Goal: Task Accomplishment & Management: Complete application form

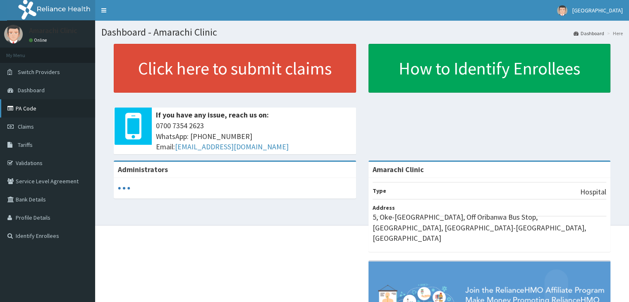
click at [29, 109] on link "PA Code" at bounding box center [47, 108] width 95 height 18
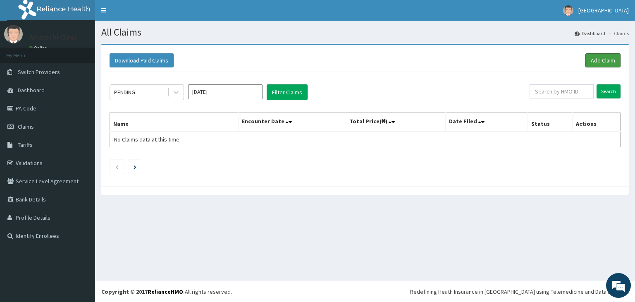
click at [609, 62] on link "Add Claim" at bounding box center [602, 60] width 35 height 14
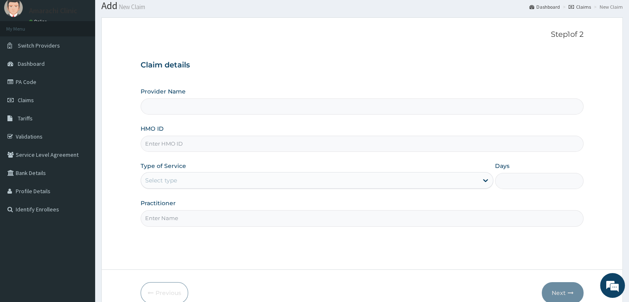
scroll to position [41, 0]
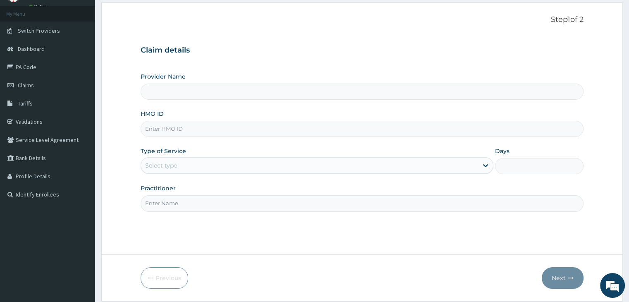
type input "Amarachi Clinic"
click at [196, 133] on input "HMO ID" at bounding box center [362, 129] width 442 height 16
paste input "ALP/10085/b"
type input "ALP/10085/b"
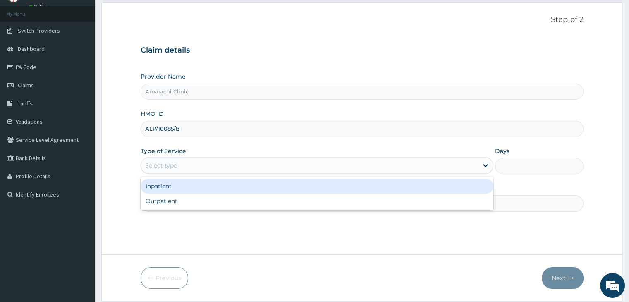
click at [222, 164] on div "Select type" at bounding box center [309, 165] width 337 height 13
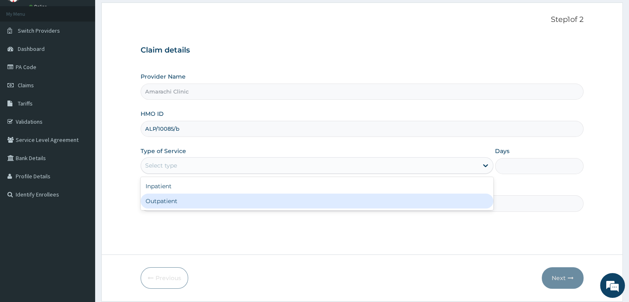
click at [218, 197] on div "Outpatient" at bounding box center [317, 200] width 353 height 15
type input "1"
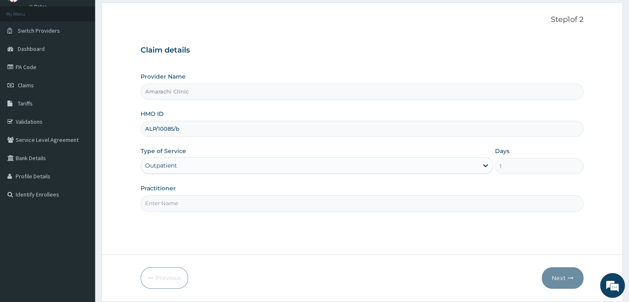
click at [218, 200] on input "Practitioner" at bounding box center [362, 203] width 442 height 16
type input "[PERSON_NAME]"
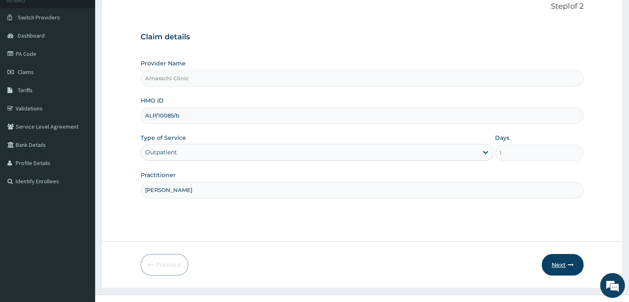
scroll to position [68, 0]
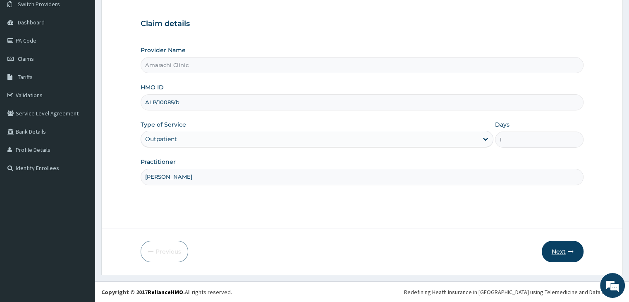
click at [562, 250] on button "Next" at bounding box center [562, 251] width 42 height 21
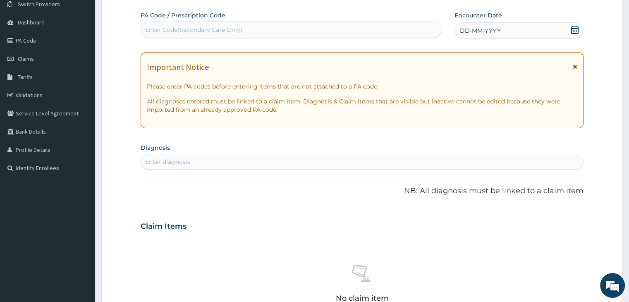
click at [207, 33] on div "Enter Code(Secondary Care Only)" at bounding box center [193, 30] width 97 height 8
paste input "PA/7AA80F"
type input "PA/7AA80F"
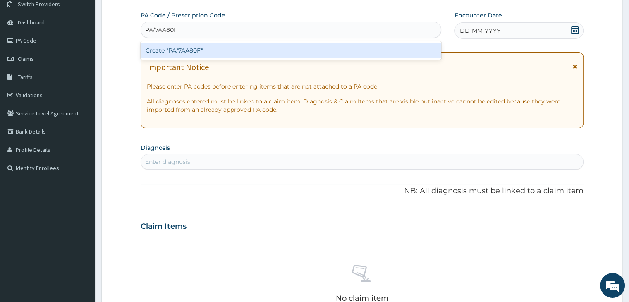
click at [252, 54] on div "Create "PA/7AA80F"" at bounding box center [291, 50] width 300 height 15
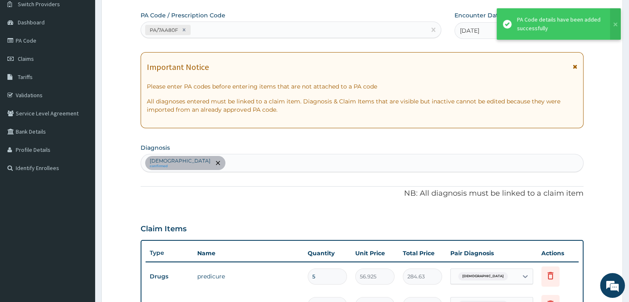
scroll to position [278, 0]
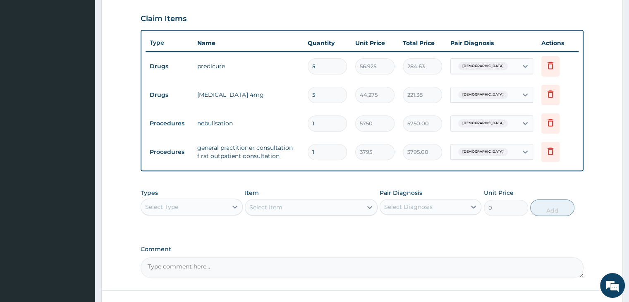
click at [333, 236] on div "PA Code / Prescription Code PA/7AA80F Encounter Date [DATE] Important Notice Pl…" at bounding box center [362, 39] width 442 height 477
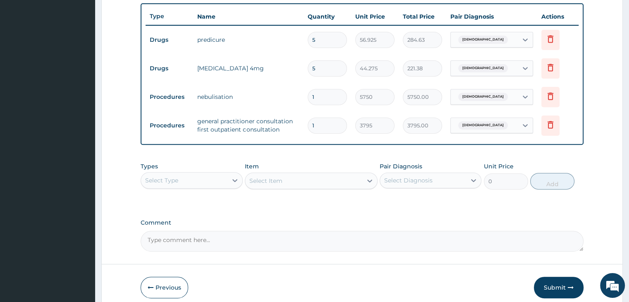
scroll to position [339, 0]
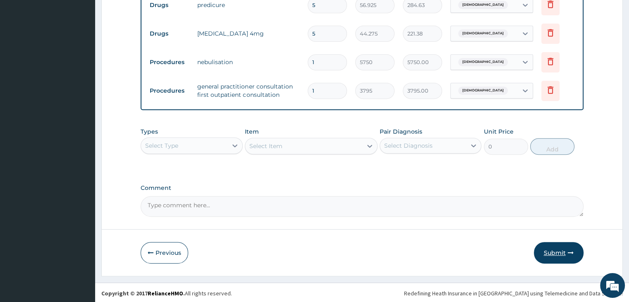
click at [553, 252] on button "Submit" at bounding box center [559, 252] width 50 height 21
